Goal: Obtain resource: Download file/media

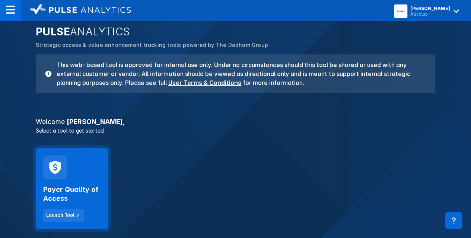
scroll to position [74, 0]
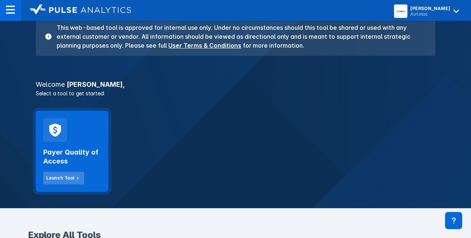
click at [64, 176] on div "Launch Tool" at bounding box center [60, 178] width 28 height 7
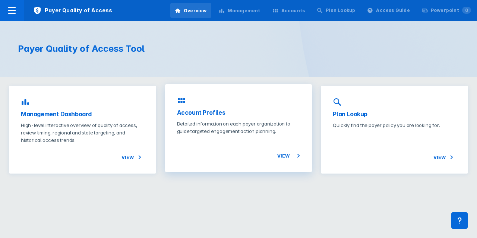
click at [205, 108] on h3 "Account Profiles" at bounding box center [238, 112] width 123 height 9
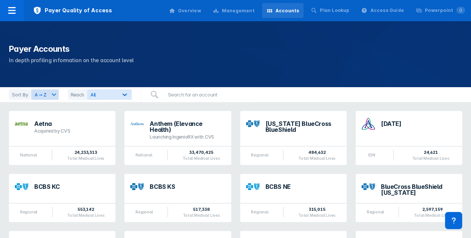
click at [201, 12] on div "Overview" at bounding box center [189, 10] width 23 height 7
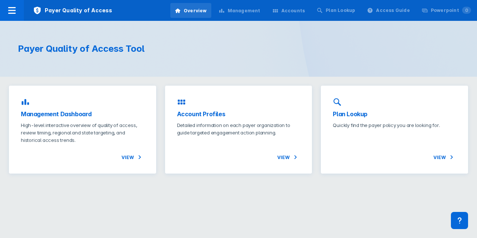
click at [112, 110] on h3 "Management Dashboard" at bounding box center [82, 114] width 123 height 9
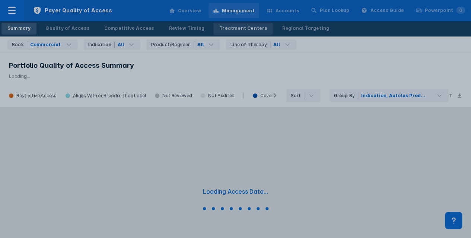
click at [232, 28] on div at bounding box center [235, 119] width 471 height 238
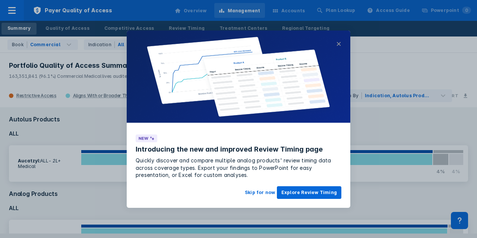
click at [336, 45] on button "×" at bounding box center [338, 43] width 5 height 9
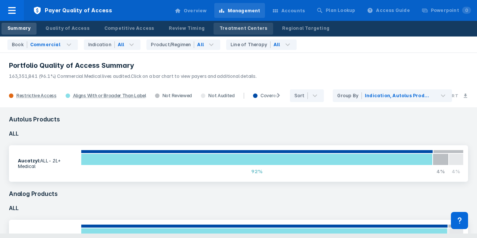
click at [229, 27] on div "Treatment Centers" at bounding box center [243, 28] width 48 height 7
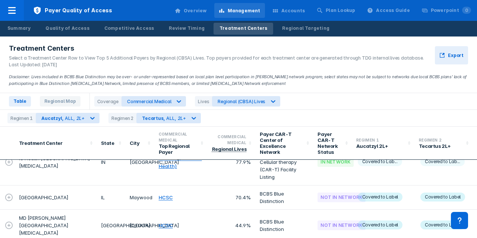
scroll to position [223, 0]
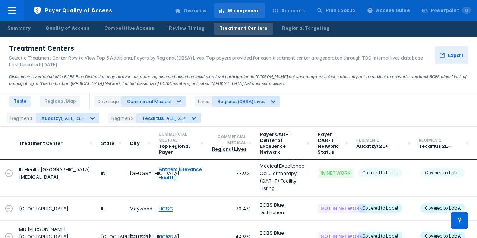
click at [10, 169] on icon at bounding box center [8, 172] width 7 height 7
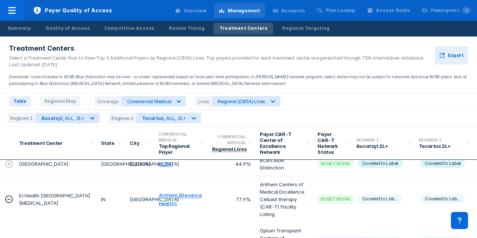
scroll to position [186, 0]
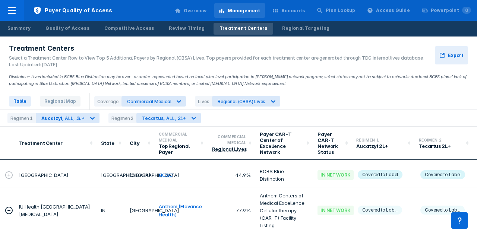
click at [66, 201] on td "IU Health [GEOGRAPHIC_DATA][MEDICAL_DATA]" at bounding box center [56, 210] width 82 height 46
click at [66, 201] on td "IU Health [GEOGRAPHIC_DATA][MEDICAL_DATA]" at bounding box center [56, 210] width 82 height 47
click at [66, 201] on td "IU Health [GEOGRAPHIC_DATA][MEDICAL_DATA]" at bounding box center [56, 210] width 82 height 46
click at [6, 206] on icon at bounding box center [8, 210] width 9 height 9
click at [57, 101] on span "Regional Map" at bounding box center [60, 101] width 41 height 10
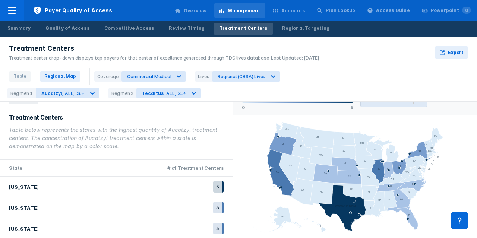
scroll to position [16, 0]
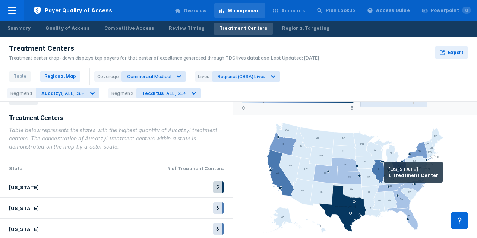
click at [384, 172] on icon at bounding box center [388, 171] width 10 height 18
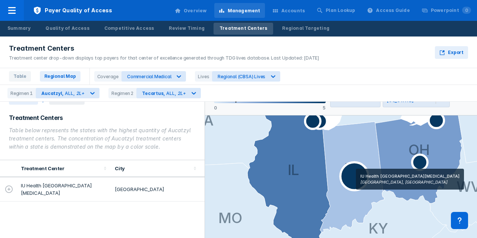
click at [347, 179] on icon at bounding box center [354, 176] width 28 height 28
click at [355, 178] on icon at bounding box center [354, 176] width 28 height 28
click at [362, 177] on icon at bounding box center [354, 176] width 28 height 28
click at [363, 177] on icon at bounding box center [354, 176] width 28 height 28
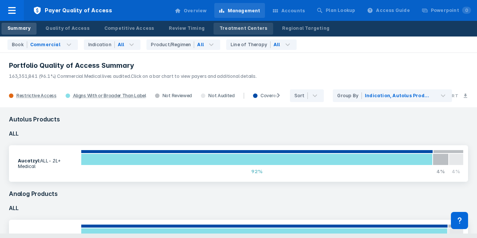
click at [219, 26] on div "Treatment Centers" at bounding box center [243, 28] width 48 height 7
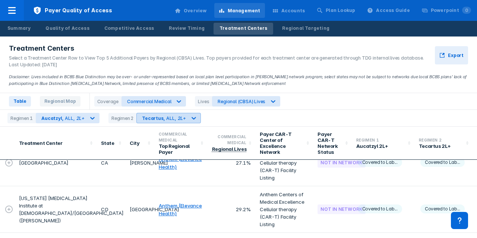
scroll to position [74, 0]
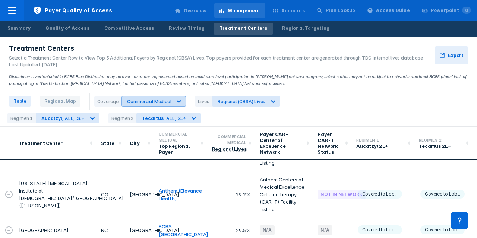
click at [175, 99] on icon at bounding box center [178, 101] width 7 height 7
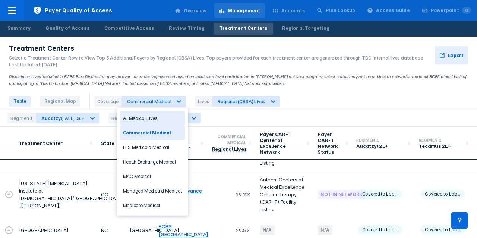
click at [161, 116] on div "All Medical Lives" at bounding box center [152, 118] width 65 height 15
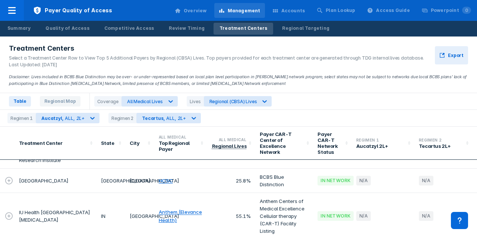
scroll to position [149, 0]
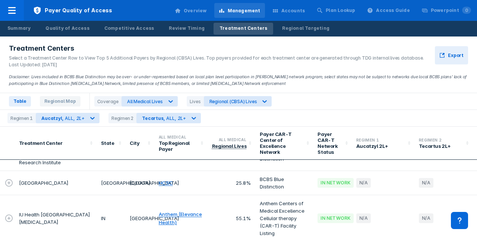
drag, startPoint x: 10, startPoint y: 207, endPoint x: 16, endPoint y: 209, distance: 5.3
click at [11, 214] on icon at bounding box center [8, 218] width 9 height 9
click at [51, 206] on td "IU Health [GEOGRAPHIC_DATA][MEDICAL_DATA]" at bounding box center [56, 218] width 82 height 46
click at [456, 59] on button "Export" at bounding box center [451, 55] width 33 height 18
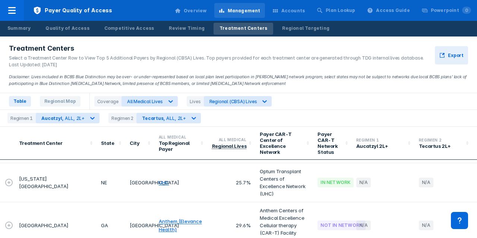
scroll to position [335, 0]
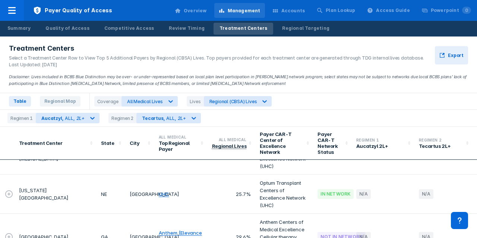
click at [7, 190] on icon at bounding box center [8, 194] width 9 height 9
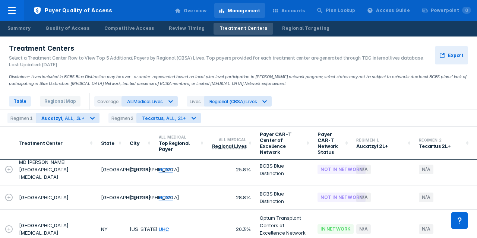
scroll to position [260, 0]
click at [454, 12] on div "Powerpoint 0" at bounding box center [451, 10] width 40 height 7
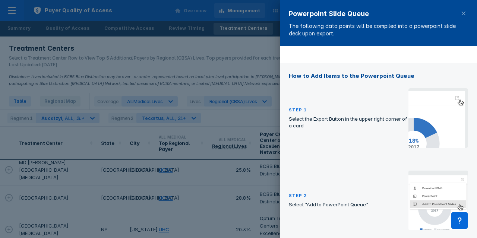
scroll to position [74, 0]
drag, startPoint x: 218, startPoint y: 57, endPoint x: 223, endPoint y: 50, distance: 9.0
click at [219, 57] on div at bounding box center [238, 119] width 477 height 238
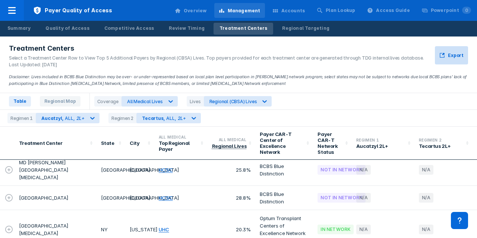
click at [456, 59] on button "Export" at bounding box center [451, 55] width 33 height 18
click at [340, 29] on div "Summary Quality of Access Competitive Access Review Timing Treatment Centers Re…" at bounding box center [238, 29] width 477 height 16
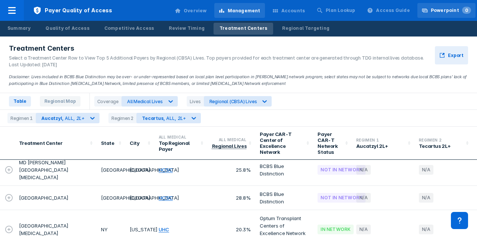
click at [453, 7] on div "Powerpoint 0" at bounding box center [451, 10] width 40 height 7
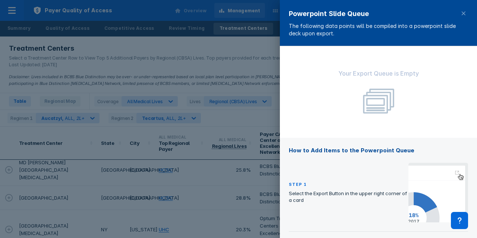
click at [265, 93] on div at bounding box center [238, 119] width 477 height 238
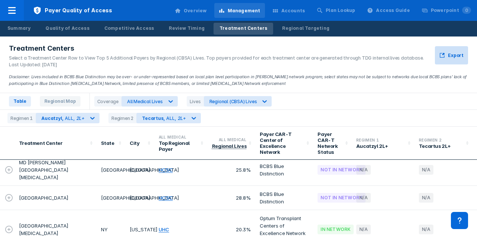
click at [462, 55] on span "Export" at bounding box center [456, 55] width 16 height 7
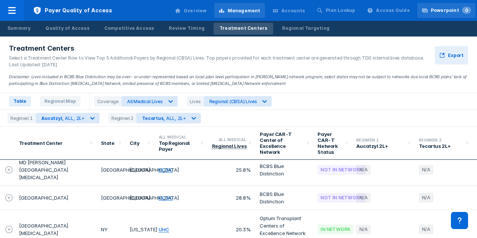
click at [451, 6] on div "Powerpoint 0" at bounding box center [446, 10] width 58 height 15
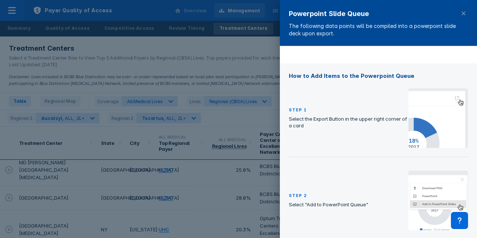
click at [218, 118] on div at bounding box center [238, 119] width 477 height 238
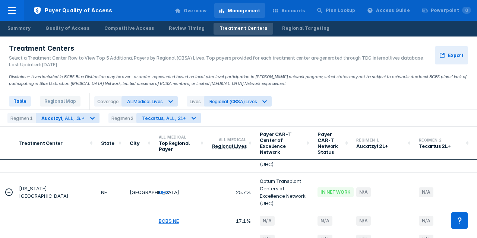
scroll to position [298, 0]
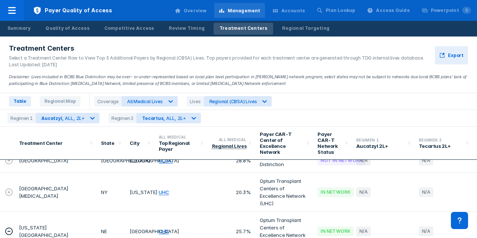
click at [7, 227] on icon at bounding box center [8, 231] width 9 height 9
click at [37, 215] on td "[US_STATE][GEOGRAPHIC_DATA]" at bounding box center [56, 231] width 82 height 39
drag, startPoint x: 38, startPoint y: 216, endPoint x: 32, endPoint y: 213, distance: 6.7
click at [32, 213] on td "[US_STATE][GEOGRAPHIC_DATA]" at bounding box center [56, 231] width 82 height 39
click at [465, 13] on span "0" at bounding box center [466, 10] width 9 height 7
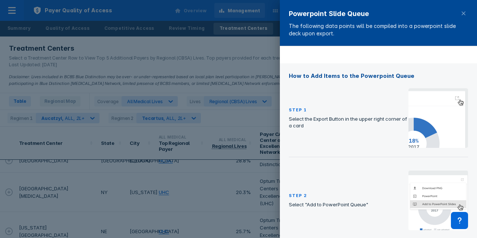
scroll to position [74, 0]
click at [237, 50] on div at bounding box center [238, 119] width 477 height 238
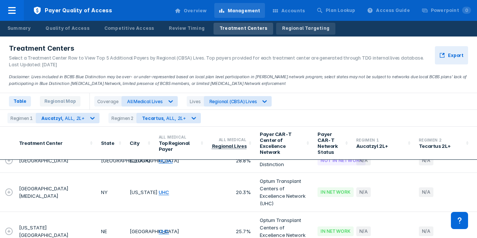
click at [301, 31] on div "Regional Targeting" at bounding box center [305, 28] width 47 height 7
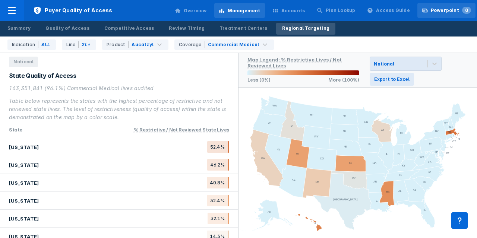
click at [448, 13] on div "Powerpoint 0" at bounding box center [451, 10] width 40 height 7
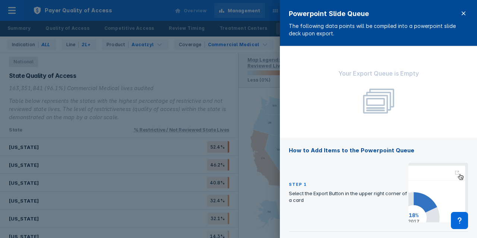
click at [462, 10] on span at bounding box center [463, 13] width 9 height 9
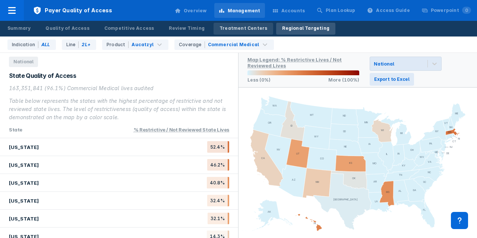
click at [239, 33] on link "Treatment Centers" at bounding box center [243, 29] width 60 height 12
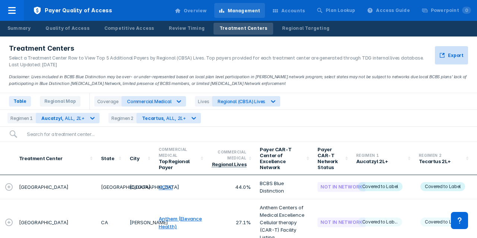
click at [463, 58] on button "Export" at bounding box center [451, 55] width 33 height 18
click at [334, 96] on div "Table Regional Map Coverage Commercial Medical Lives Regional (CBSA) Lives" at bounding box center [238, 101] width 477 height 17
click at [62, 101] on span "Regional Map" at bounding box center [60, 101] width 41 height 10
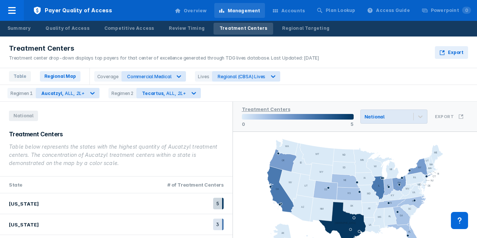
click at [111, 78] on div "Coverage" at bounding box center [107, 76] width 27 height 10
click at [179, 29] on div "Review Timing" at bounding box center [187, 28] width 36 height 7
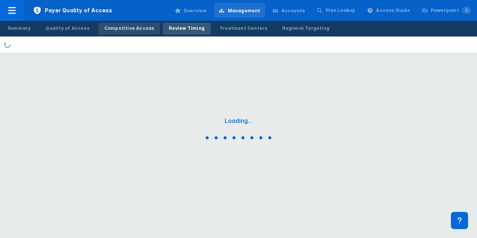
click at [138, 28] on div "Competitive Access" at bounding box center [129, 28] width 50 height 7
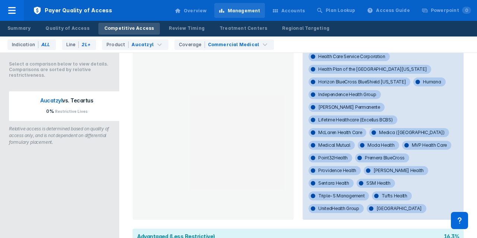
scroll to position [441, 0]
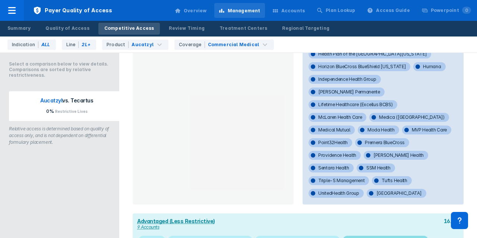
click at [382, 236] on span "Corewell Health (Spectrum Health)" at bounding box center [385, 240] width 85 height 9
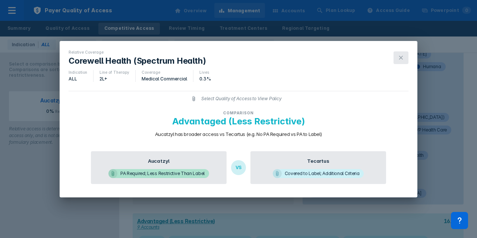
click at [400, 56] on icon at bounding box center [401, 58] width 6 height 6
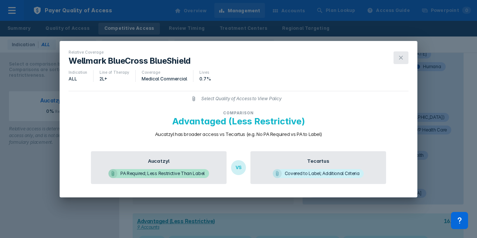
click at [400, 55] on icon at bounding box center [401, 58] width 6 height 6
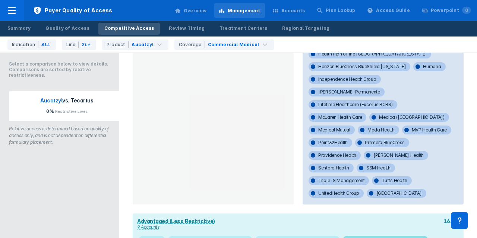
click at [354, 236] on span "Corewell Health (Spectrum Health)" at bounding box center [385, 240] width 85 height 9
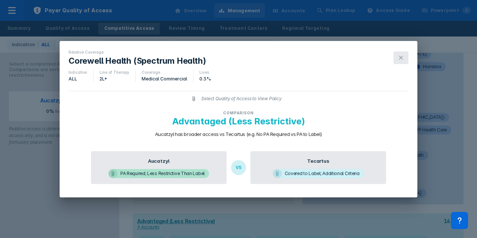
click at [405, 53] on button at bounding box center [400, 57] width 15 height 13
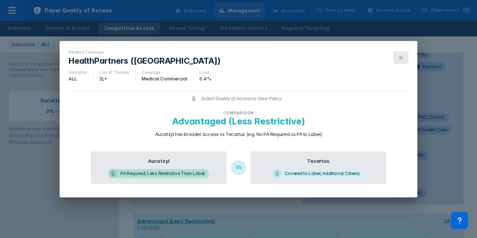
click at [401, 56] on icon at bounding box center [401, 58] width 6 height 6
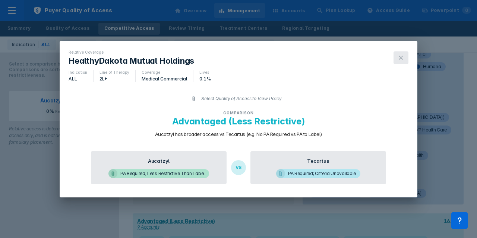
click at [400, 54] on button at bounding box center [400, 57] width 15 height 13
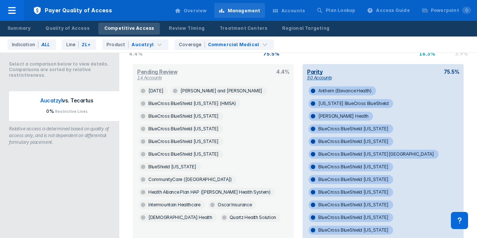
scroll to position [106, 0]
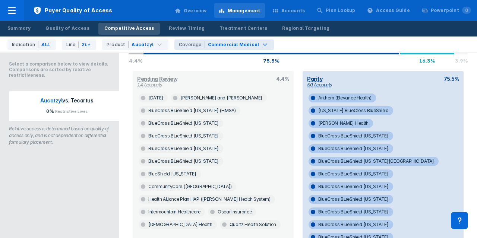
click at [232, 44] on div "Commercial Medical" at bounding box center [233, 44] width 51 height 7
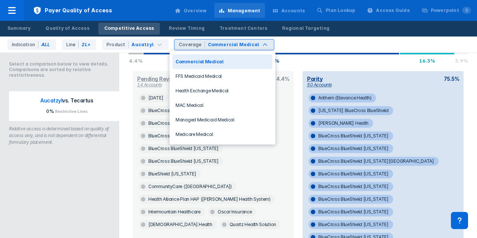
click at [182, 45] on div "Coverage" at bounding box center [192, 44] width 26 height 7
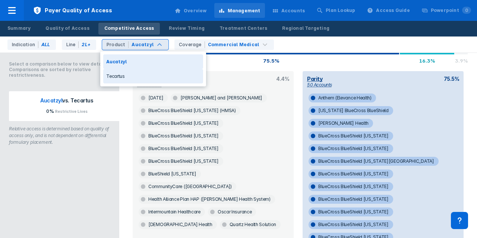
click at [142, 76] on div "Tecartus" at bounding box center [153, 76] width 100 height 15
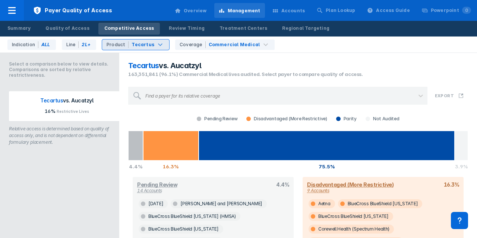
click at [150, 41] on div "Product Tecartus" at bounding box center [135, 44] width 67 height 10
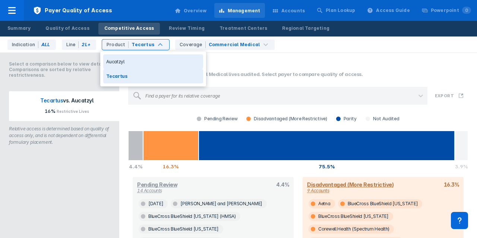
click at [145, 61] on div "Aucatzyl" at bounding box center [153, 61] width 100 height 15
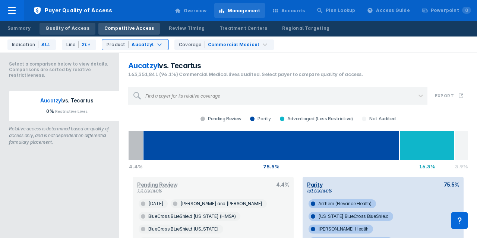
click at [84, 28] on div "Quality of Access" at bounding box center [67, 28] width 44 height 7
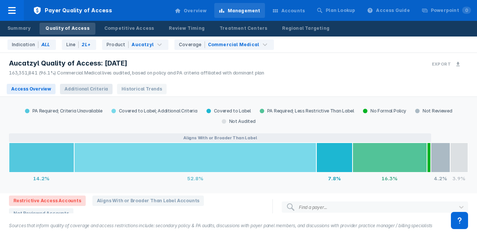
click at [86, 87] on span "Additional Criteria" at bounding box center [86, 89] width 53 height 10
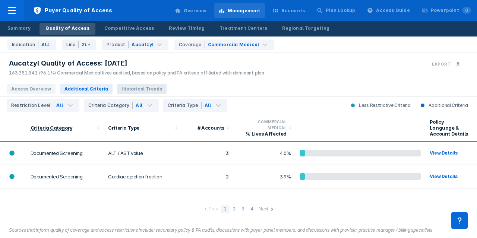
click at [124, 90] on span "Historical Trends" at bounding box center [142, 89] width 50 height 10
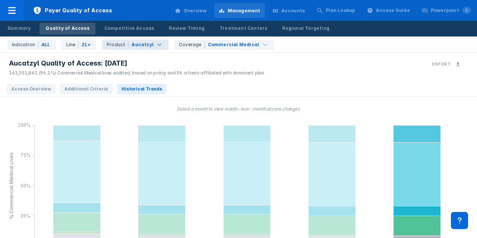
click at [136, 46] on div "Aucatzyl" at bounding box center [142, 44] width 22 height 7
click at [19, 28] on div "Summary" at bounding box center [18, 28] width 23 height 7
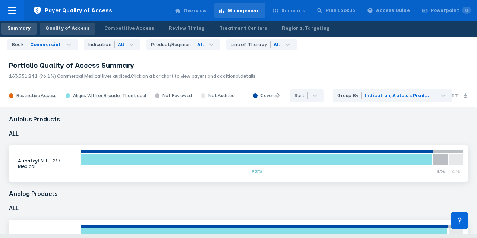
click at [57, 29] on div "Quality of Access" at bounding box center [67, 28] width 44 height 7
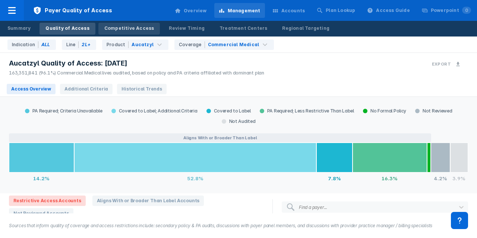
click at [133, 30] on div "Competitive Access" at bounding box center [129, 28] width 50 height 7
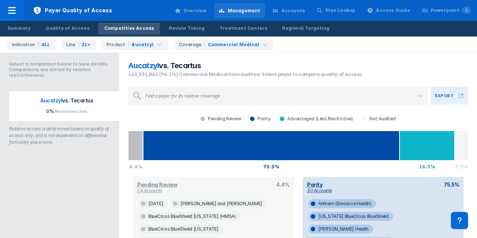
click at [454, 91] on button "Export" at bounding box center [449, 96] width 38 height 18
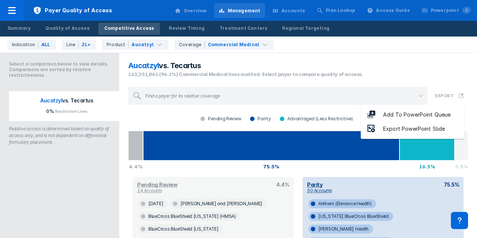
click at [422, 129] on div "Export PowerPoint Slide" at bounding box center [413, 129] width 77 height 9
